Goal: Task Accomplishment & Management: Use online tool/utility

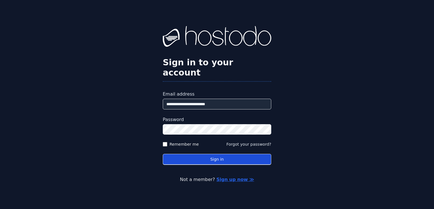
click at [190, 154] on button "Sign in" at bounding box center [217, 159] width 108 height 11
click at [205, 156] on button "Sign in" at bounding box center [217, 159] width 108 height 11
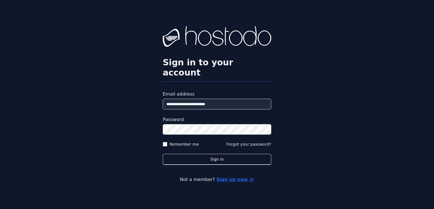
click at [166, 142] on form "**********" at bounding box center [217, 128] width 108 height 74
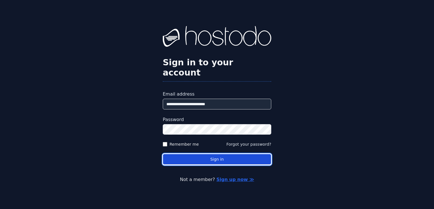
click at [185, 154] on button "Sign in" at bounding box center [217, 159] width 108 height 11
click at [217, 154] on button "Sign in" at bounding box center [217, 159] width 108 height 11
click at [225, 157] on button "Sign in" at bounding box center [217, 159] width 108 height 11
click at [215, 154] on button "Sign in" at bounding box center [217, 159] width 108 height 11
click at [209, 154] on button "Sign in" at bounding box center [217, 159] width 108 height 11
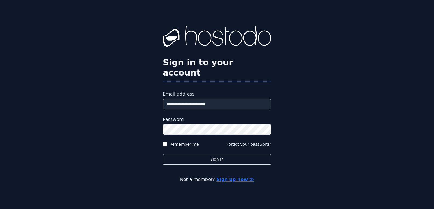
click at [226, 155] on button "Sign in" at bounding box center [217, 159] width 108 height 11
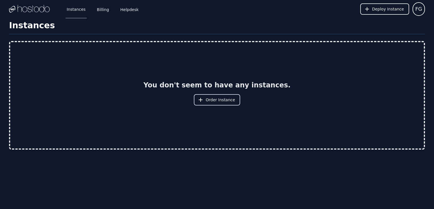
click at [212, 97] on span "Order Instance" at bounding box center [219, 100] width 29 height 6
click at [212, 102] on span "Order Instance" at bounding box center [219, 100] width 29 height 6
click at [218, 100] on span "Order Instance" at bounding box center [219, 100] width 29 height 6
click at [221, 98] on span "Order Instance" at bounding box center [219, 100] width 29 height 6
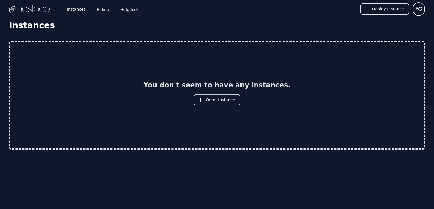
click at [216, 98] on span "Order Instance" at bounding box center [219, 100] width 29 height 6
click at [225, 101] on span "Order Instance" at bounding box center [219, 100] width 29 height 6
click at [216, 100] on span "Order Instance" at bounding box center [219, 100] width 29 height 6
click at [213, 102] on span "Order Instance" at bounding box center [219, 100] width 29 height 6
click at [218, 98] on span "Order Instance" at bounding box center [219, 100] width 29 height 6
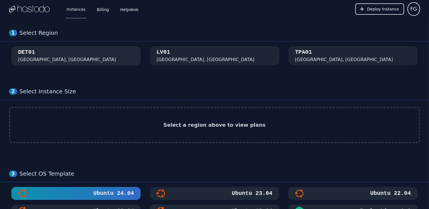
click at [62, 52] on div "DET01 Detroit, MI" at bounding box center [76, 55] width 116 height 15
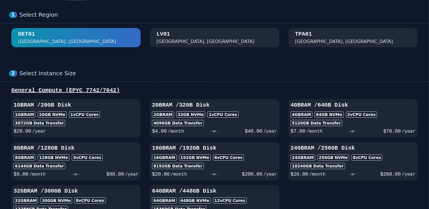
scroll to position [18, 0]
click at [305, 116] on div "4GB RAM" at bounding box center [301, 114] width 22 height 6
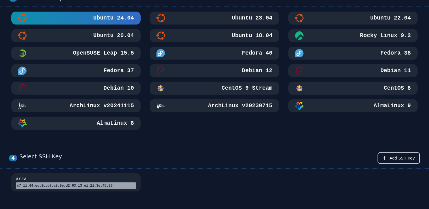
scroll to position [268, 0]
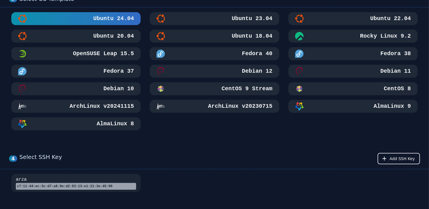
click at [376, 23] on h3 "Ubuntu 22.04" at bounding box center [390, 19] width 42 height 8
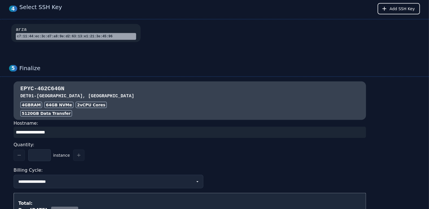
scroll to position [419, 0]
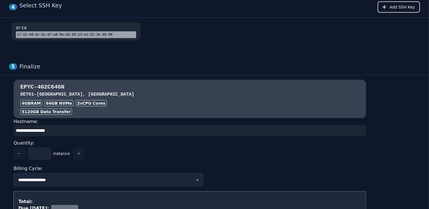
click at [98, 38] on div "c7:11:44:ec:3c:d7:a8:9e:d2:63:13:e1:21:3e:45:96" at bounding box center [76, 34] width 120 height 7
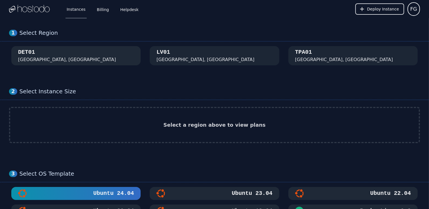
click at [86, 60] on div "DET01 [GEOGRAPHIC_DATA], [GEOGRAPHIC_DATA]" at bounding box center [76, 55] width 116 height 15
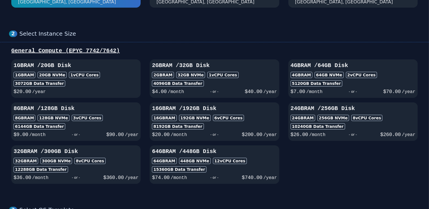
scroll to position [62, 0]
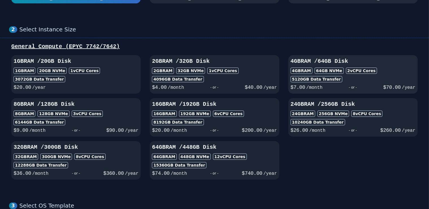
click at [325, 91] on div "- or -" at bounding box center [352, 87] width 61 height 8
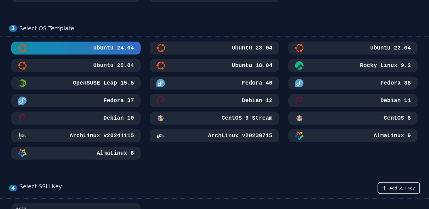
scroll to position [239, 0]
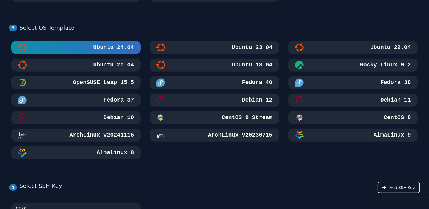
click at [334, 52] on div "Ubuntu 22.04" at bounding box center [353, 47] width 116 height 8
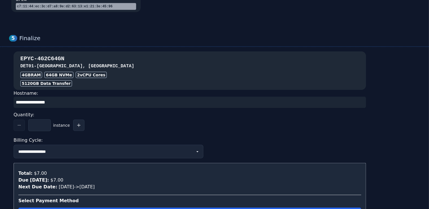
scroll to position [448, 0]
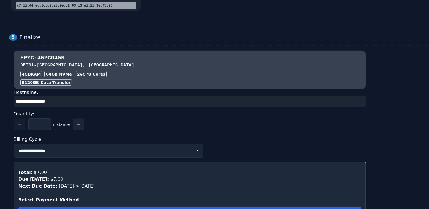
click at [82, 107] on input "input" at bounding box center [190, 101] width 352 height 11
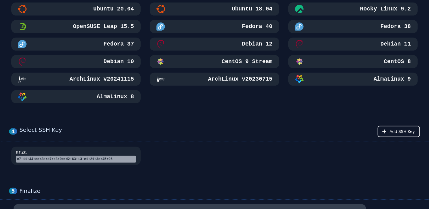
scroll to position [290, 0]
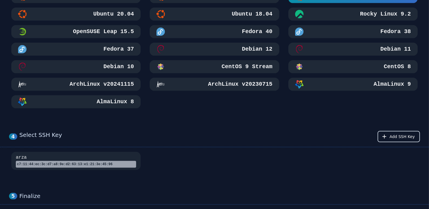
click at [393, 142] on button "Add SSH Key" at bounding box center [398, 136] width 42 height 11
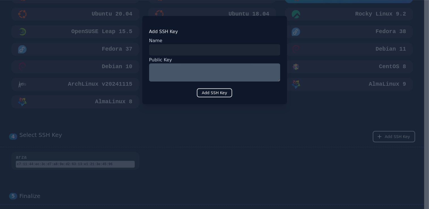
scroll to position [588, 0]
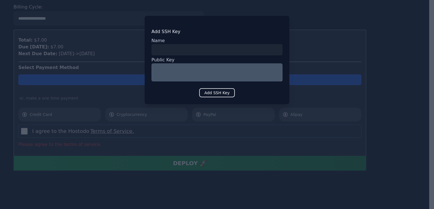
click at [312, 77] on div at bounding box center [217, 104] width 434 height 209
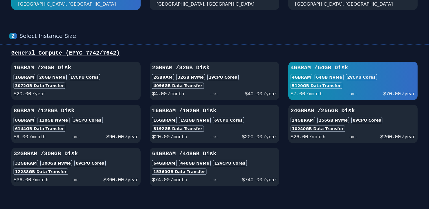
scroll to position [0, 0]
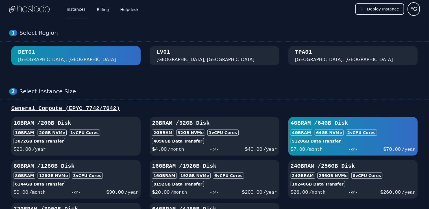
click at [30, 10] on img at bounding box center [29, 9] width 41 height 8
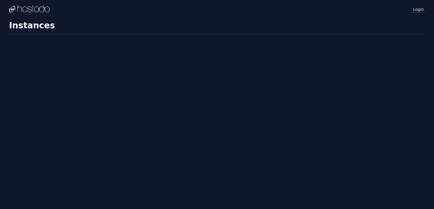
click at [418, 8] on link "Login" at bounding box center [417, 8] width 13 height 7
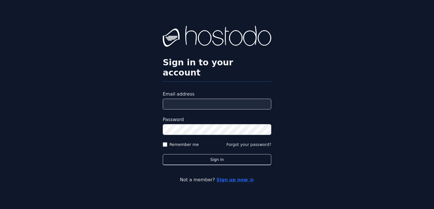
type input "**********"
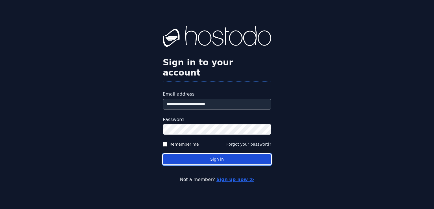
click at [211, 154] on button "Sign in" at bounding box center [217, 159] width 108 height 11
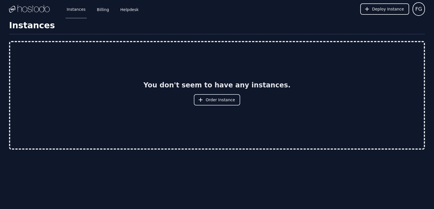
click at [218, 101] on span "Order Instance" at bounding box center [219, 100] width 29 height 6
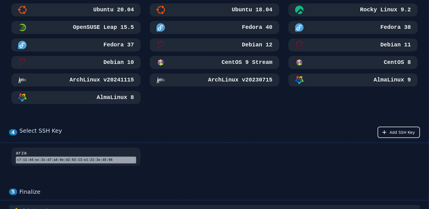
scroll to position [201, 0]
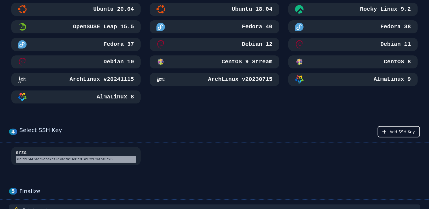
click at [194, 125] on div "4 Select SSH Key Add SSH Key arza c7:11:44:ec:3c:d7:a8:9e:d2:63:13:e1:21:3e:45:…" at bounding box center [214, 146] width 429 height 62
click at [152, 160] on div "arza c7:11:44:ec:3c:d7:a8:9e:d2:63:13:e1:21:3e:45:96" at bounding box center [214, 156] width 411 height 18
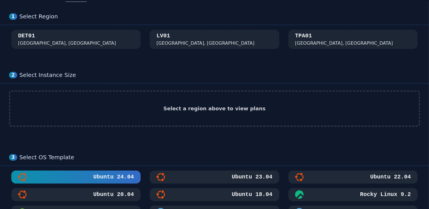
scroll to position [0, 0]
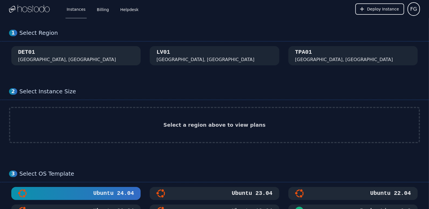
click at [37, 56] on div "DET01 Detroit, MI" at bounding box center [76, 55] width 116 height 15
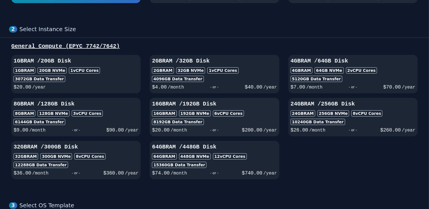
scroll to position [67, 0]
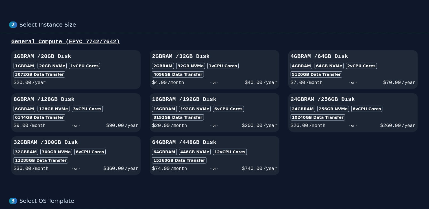
click at [332, 80] on div "- or -" at bounding box center [352, 82] width 61 height 8
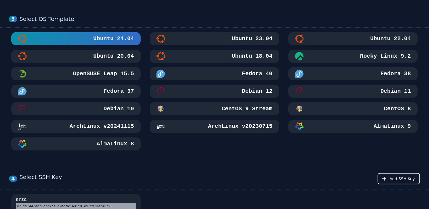
scroll to position [250, 0]
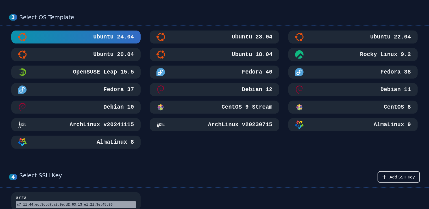
click at [334, 41] on div "Ubuntu 22.04" at bounding box center [353, 37] width 116 height 8
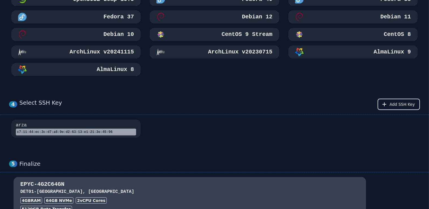
scroll to position [326, 0]
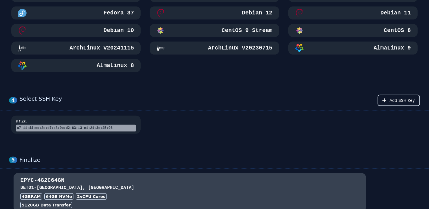
click at [405, 103] on span "Add SSH Key" at bounding box center [401, 100] width 25 height 6
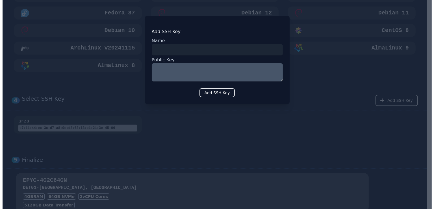
scroll to position [588, 0]
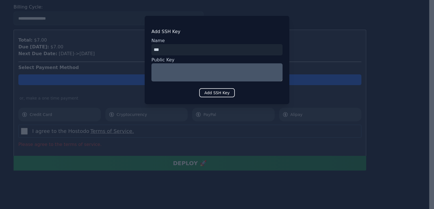
click at [165, 51] on input "input" at bounding box center [216, 49] width 131 height 11
type input "***"
click at [164, 69] on textarea at bounding box center [216, 72] width 131 height 18
paste textarea "**********"
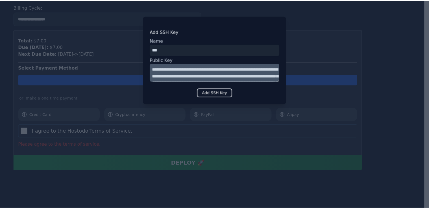
scroll to position [86, 0]
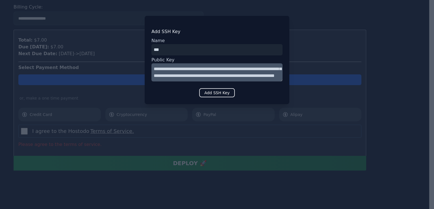
type textarea "**********"
click at [209, 92] on button "Add SSH Key" at bounding box center [217, 92] width 36 height 9
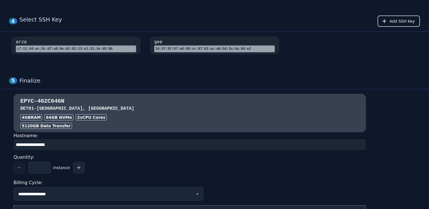
scroll to position [405, 0]
click at [196, 52] on div "24:3f:9f:97:a6:99:cc:97:63:ec:dd:50:2a:da:94:e2" at bounding box center [214, 49] width 120 height 7
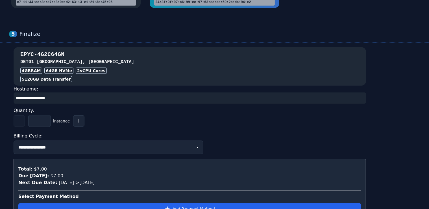
scroll to position [453, 0]
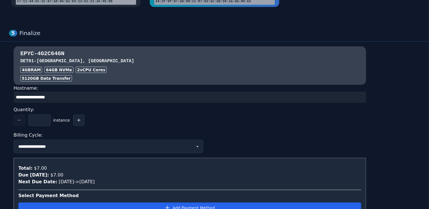
click at [70, 102] on input "input" at bounding box center [190, 96] width 352 height 11
drag, startPoint x: 59, startPoint y: 114, endPoint x: 14, endPoint y: 116, distance: 45.5
click at [14, 102] on input "input" at bounding box center [190, 96] width 352 height 11
paste input "**********"
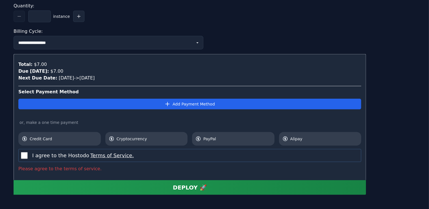
scroll to position [557, 0]
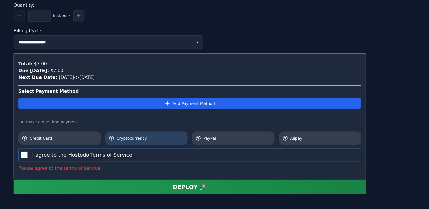
type input "**********"
click at [131, 141] on span "Cryptocurrency" at bounding box center [151, 138] width 68 height 6
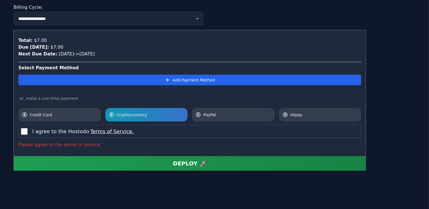
scroll to position [588, 0]
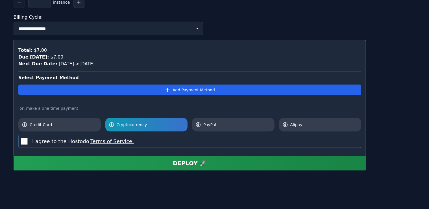
click at [156, 163] on button "DEPLOY 🚀" at bounding box center [190, 163] width 352 height 15
click at [176, 164] on div "DEPLOY 🚀" at bounding box center [190, 163] width 34 height 8
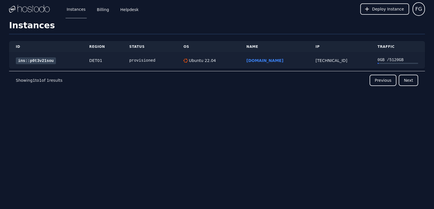
click at [30, 59] on link "ins::p0t3v21sou" at bounding box center [36, 60] width 40 height 7
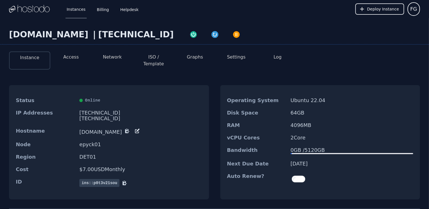
click at [178, 115] on div "[TECHNICAL_ID]" at bounding box center [140, 118] width 122 height 6
click at [110, 110] on div "[TECHNICAL_ID]" at bounding box center [140, 113] width 122 height 6
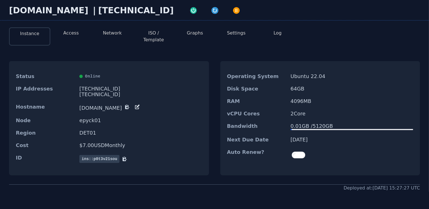
scroll to position [24, 0]
click at [70, 34] on button "Access" at bounding box center [71, 33] width 16 height 7
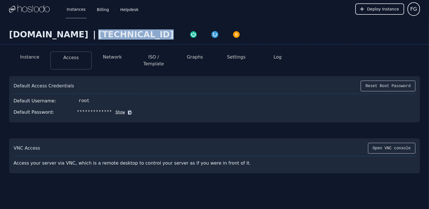
drag, startPoint x: 155, startPoint y: 36, endPoint x: 106, endPoint y: 34, distance: 48.9
click at [106, 34] on div "[DOMAIN_NAME] | [TECHNICAL_ID]" at bounding box center [214, 36] width 429 height 15
copy div "[TECHNICAL_ID]"
click at [112, 109] on button "Show" at bounding box center [118, 112] width 13 height 6
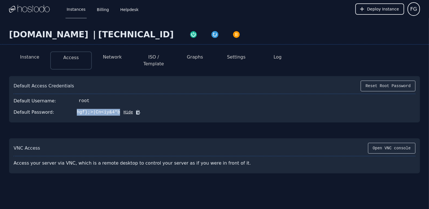
drag, startPoint x: 110, startPoint y: 103, endPoint x: 72, endPoint y: 106, distance: 38.5
click at [77, 109] on div "hgf};>|Cn<iy&4*b" at bounding box center [98, 112] width 43 height 7
copy div "hgf};>|Cn<iy&4*b"
